Goal: Download file/media

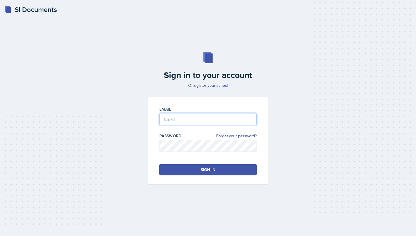
click at [185, 118] on input "email" at bounding box center [207, 119] width 97 height 12
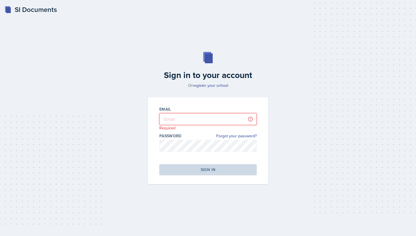
type input "[EMAIL_ADDRESS][DOMAIN_NAME]"
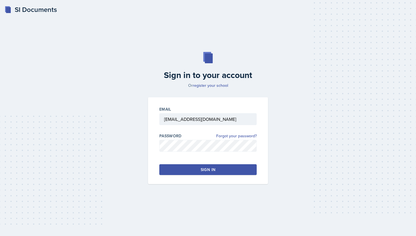
click at [211, 172] on div "Sign in" at bounding box center [208, 169] width 15 height 6
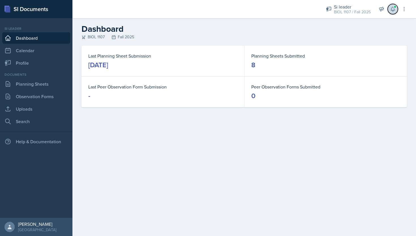
click at [393, 11] on icon at bounding box center [393, 9] width 6 height 6
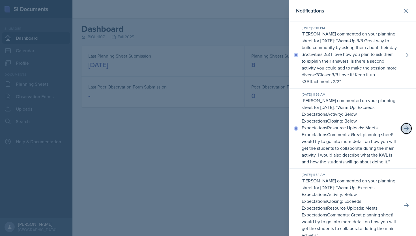
click at [404, 128] on icon at bounding box center [407, 128] width 6 height 6
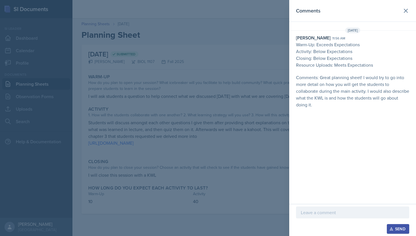
click at [320, 213] on p at bounding box center [353, 212] width 104 height 7
click at [400, 228] on div "Send" at bounding box center [398, 228] width 15 height 5
click at [225, 63] on div at bounding box center [208, 118] width 416 height 236
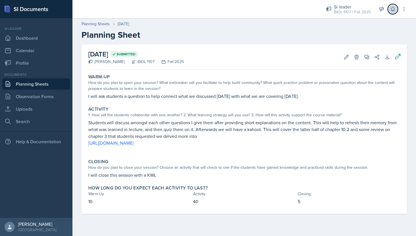
click at [393, 9] on icon at bounding box center [393, 9] width 6 height 6
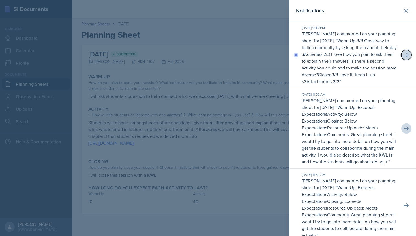
click at [407, 55] on icon at bounding box center [407, 55] width 6 height 6
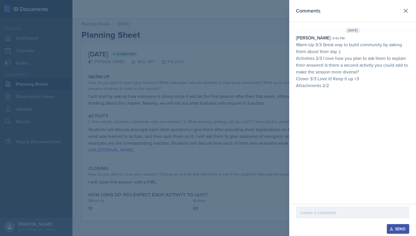
click at [242, 103] on div at bounding box center [208, 118] width 416 height 236
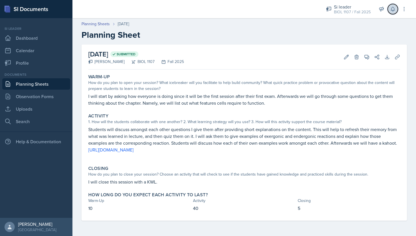
click at [392, 10] on icon at bounding box center [393, 9] width 4 height 4
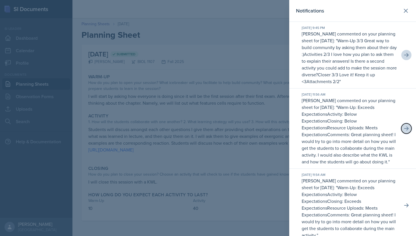
click at [409, 127] on icon at bounding box center [407, 128] width 6 height 6
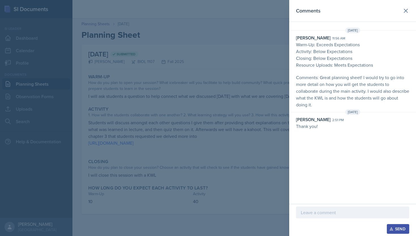
click at [275, 123] on div at bounding box center [208, 118] width 416 height 236
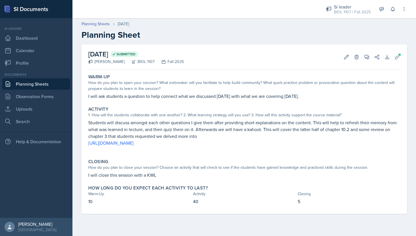
click at [37, 85] on link "Planning Sheets" at bounding box center [36, 83] width 68 height 11
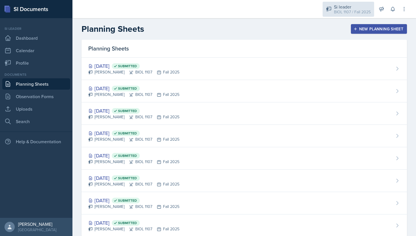
drag, startPoint x: 340, startPoint y: 8, endPoint x: 339, endPoint y: 5, distance: 3.0
click at [340, 8] on div "Si leader" at bounding box center [352, 6] width 37 height 7
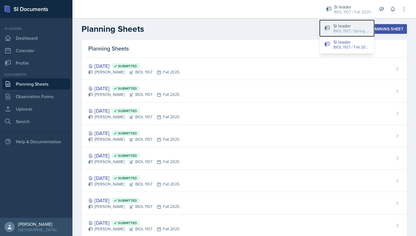
click at [340, 33] on div "BIOL 1107 / Spring 2025" at bounding box center [352, 31] width 36 height 6
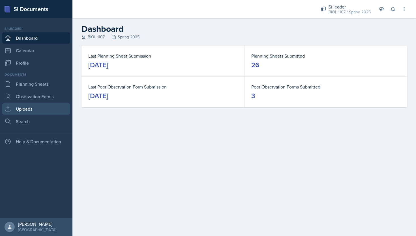
click at [33, 108] on link "Uploads" at bounding box center [36, 108] width 68 height 11
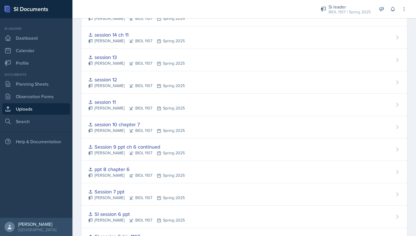
scroll to position [255, 0]
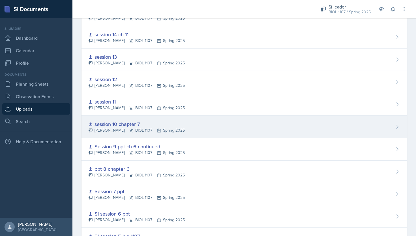
click at [171, 119] on div "session 10 chapter 7 [PERSON_NAME] BIOL 1107 Spring 2025" at bounding box center [245, 127] width 326 height 22
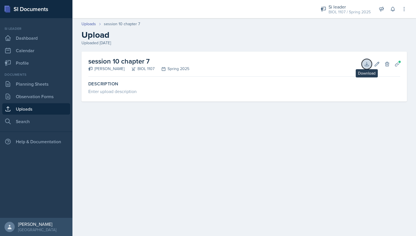
click at [362, 63] on button "Download" at bounding box center [367, 64] width 10 height 10
click at [399, 62] on span at bounding box center [399, 61] width 3 height 3
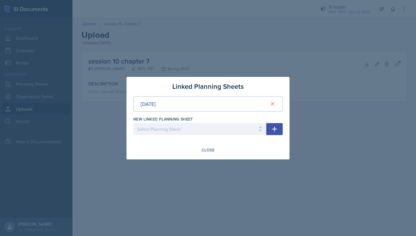
click at [359, 72] on div at bounding box center [208, 118] width 416 height 236
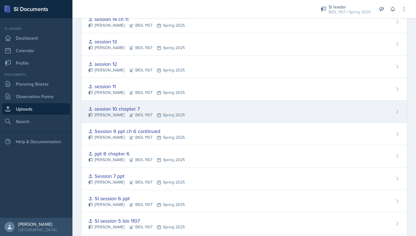
scroll to position [265, 0]
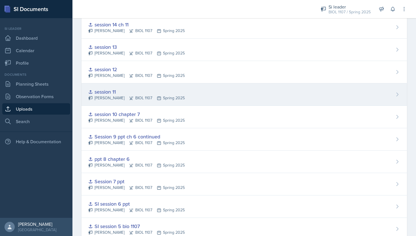
click at [151, 91] on div "session 11" at bounding box center [136, 92] width 97 height 8
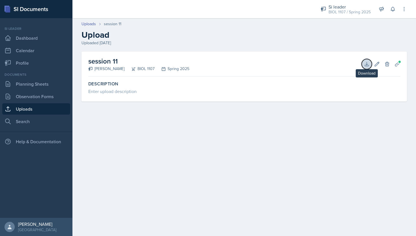
click at [367, 64] on icon at bounding box center [367, 64] width 6 height 6
